Goal: Connect with others: Connect with others

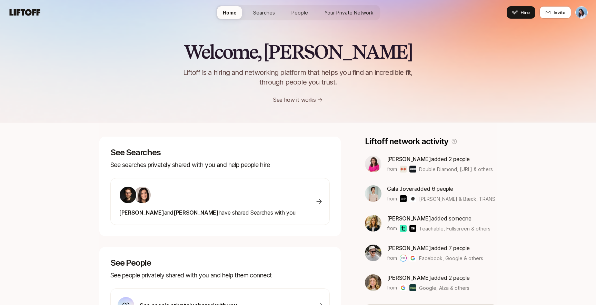
click at [302, 12] on span "People" at bounding box center [300, 12] width 17 height 7
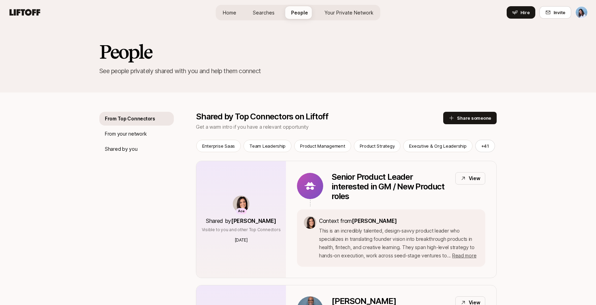
click at [350, 14] on span "Your Private Network" at bounding box center [349, 12] width 49 height 7
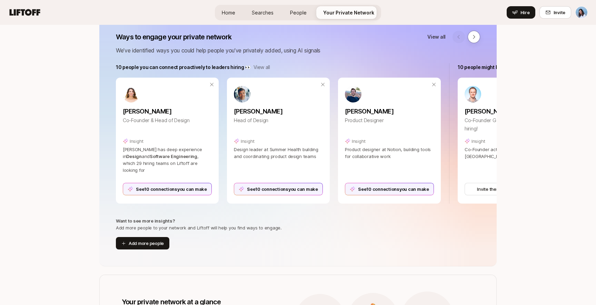
scroll to position [102, 0]
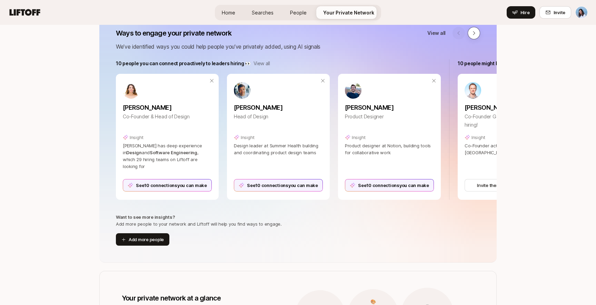
click at [475, 31] on icon at bounding box center [474, 33] width 6 height 6
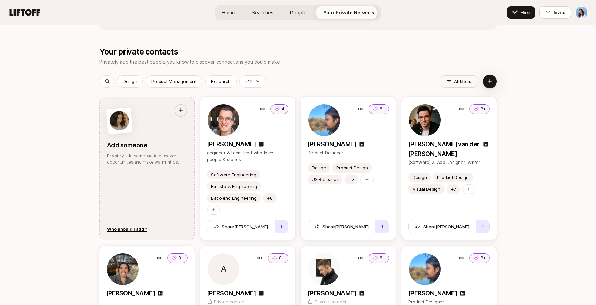
scroll to position [782, 0]
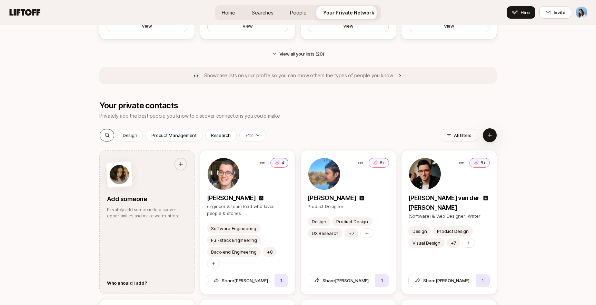
click at [106, 136] on icon at bounding box center [107, 135] width 4 height 4
click at [145, 136] on input at bounding box center [146, 135] width 63 height 8
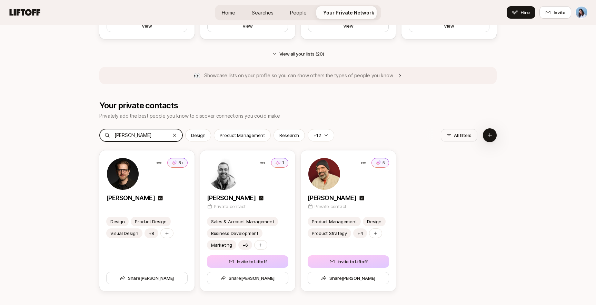
type input "[PERSON_NAME]"
click at [450, 216] on div "8+ [PERSON_NAME] Design Product Design Visual Design +8 Share [PERSON_NAME] 1 […" at bounding box center [298, 220] width 398 height 141
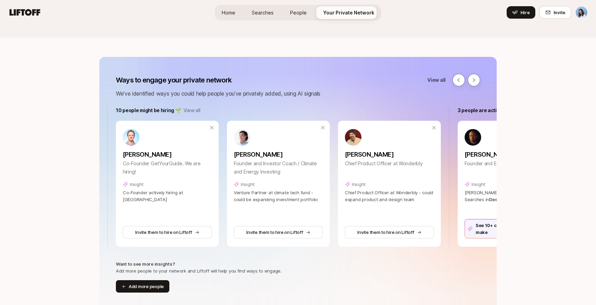
scroll to position [51, 0]
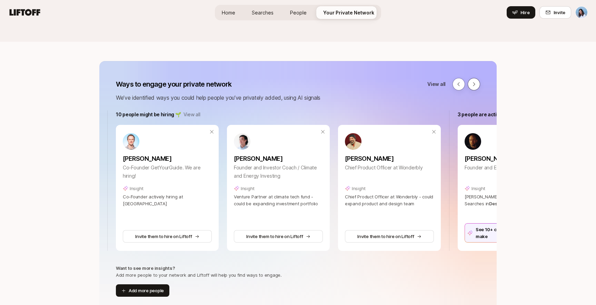
click at [476, 85] on icon at bounding box center [474, 84] width 6 height 6
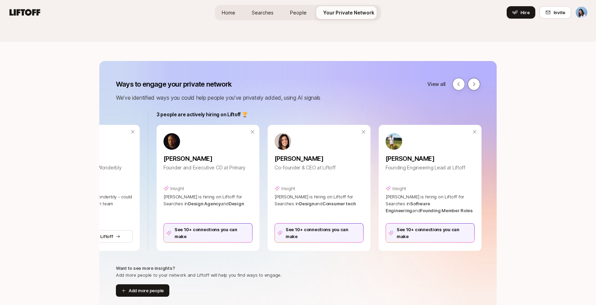
scroll to position [0, 645]
click at [340, 235] on div "See 10+ connections you can make" at bounding box center [317, 232] width 89 height 19
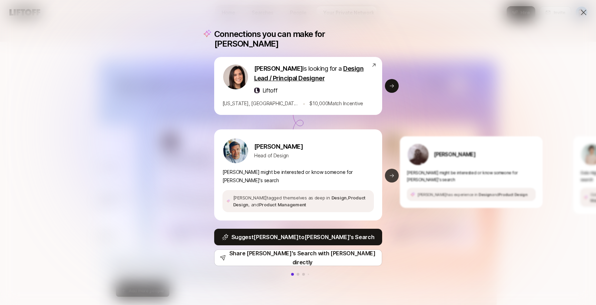
click at [394, 173] on icon at bounding box center [392, 176] width 6 height 6
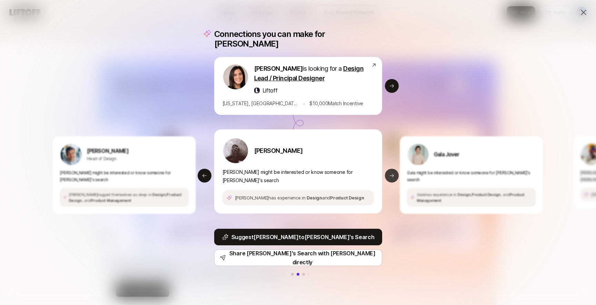
click at [392, 174] on icon at bounding box center [392, 175] width 4 height 3
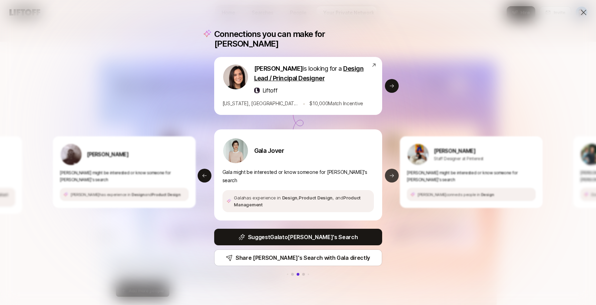
click at [392, 174] on icon at bounding box center [392, 175] width 4 height 3
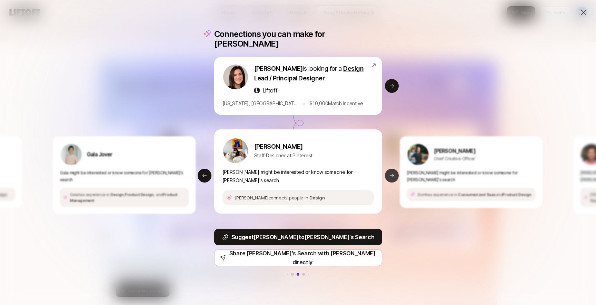
click at [392, 174] on icon at bounding box center [392, 175] width 4 height 3
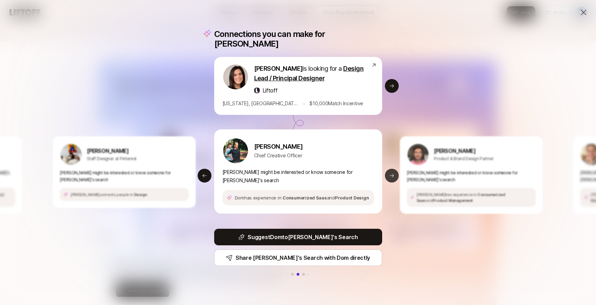
click at [392, 174] on icon at bounding box center [392, 175] width 4 height 3
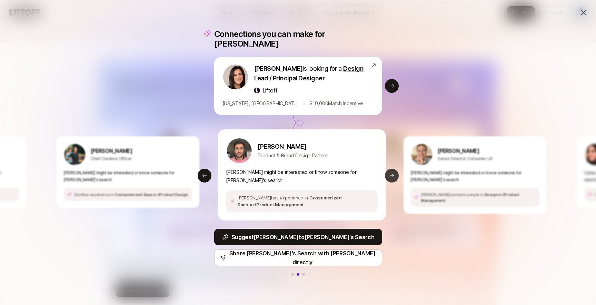
click at [392, 174] on icon at bounding box center [392, 175] width 4 height 3
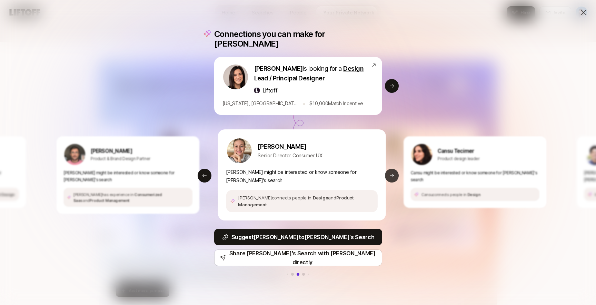
click at [392, 174] on icon at bounding box center [392, 175] width 4 height 3
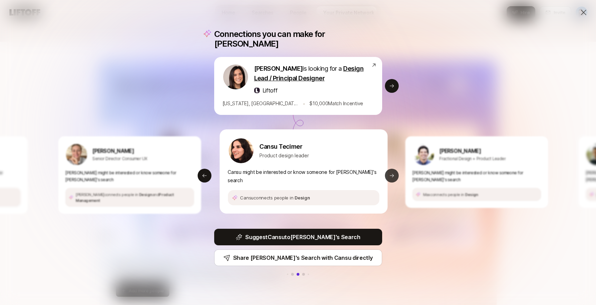
click at [392, 174] on icon at bounding box center [392, 175] width 4 height 3
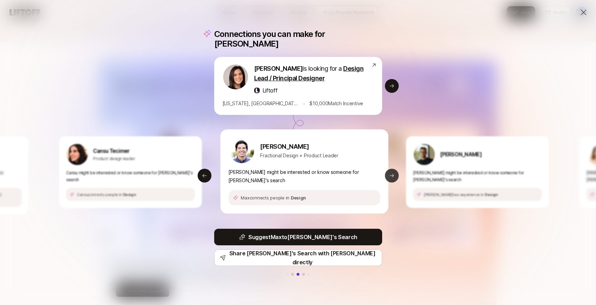
click at [392, 174] on icon at bounding box center [392, 175] width 4 height 3
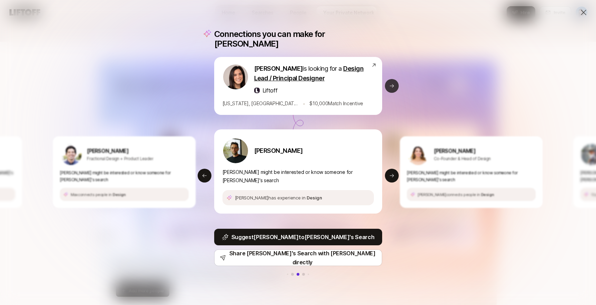
click at [395, 83] on button "Next slide" at bounding box center [392, 86] width 14 height 14
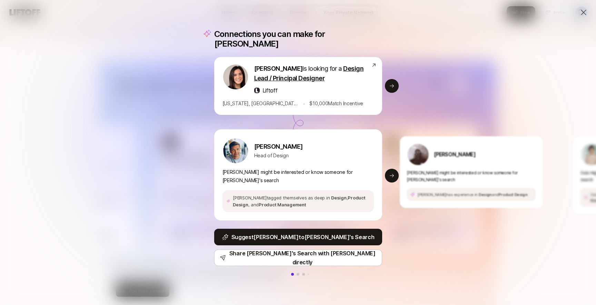
click at [589, 10] on div "Connections you can make for [PERSON_NAME] is looking for a Design Lead / Princ…" at bounding box center [298, 152] width 596 height 305
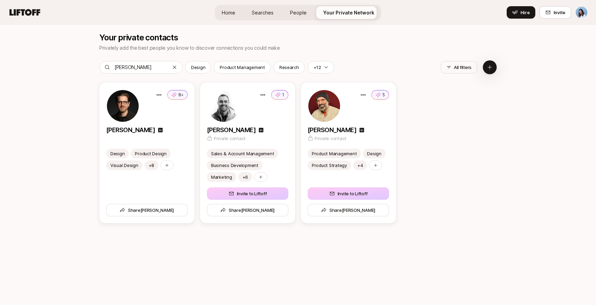
scroll to position [829, 0]
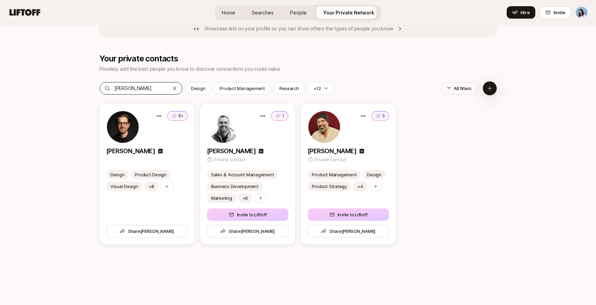
click at [174, 87] on icon at bounding box center [175, 89] width 6 height 6
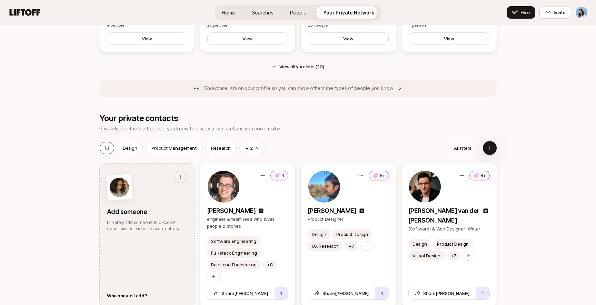
scroll to position [760, 0]
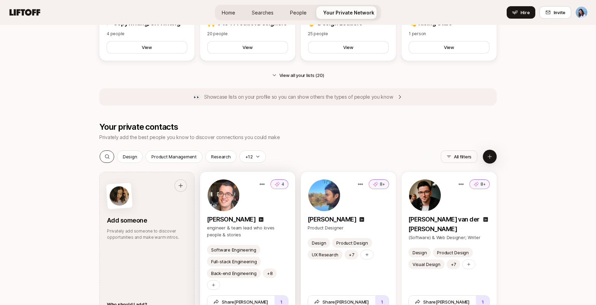
click at [216, 191] on img at bounding box center [224, 195] width 32 height 32
